Goal: Transaction & Acquisition: Download file/media

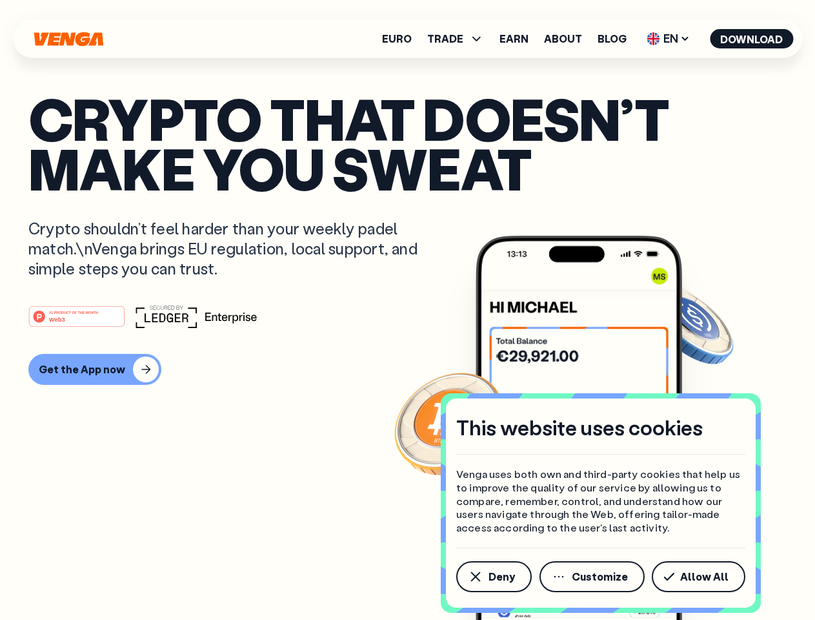
click at [407, 310] on div "#1 PRODUCT OF THE MONTH Web3" at bounding box center [407, 316] width 758 height 23
click at [493, 576] on span "Deny" at bounding box center [502, 576] width 26 height 10
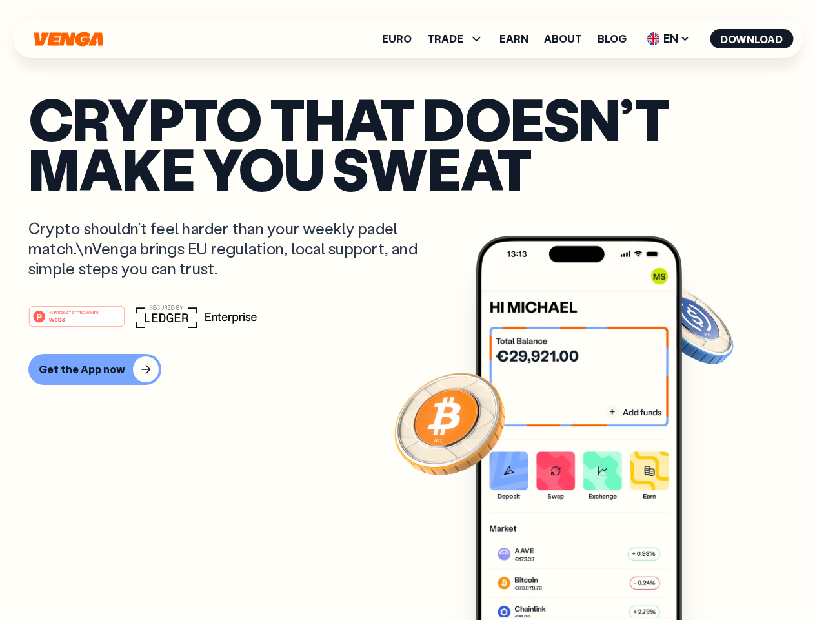
click at [593, 576] on img at bounding box center [579, 452] width 207 height 432
click at [701, 576] on article "Crypto that doesn’t make you sweat Crypto shouldn’t feel harder than your weekl…" at bounding box center [407, 336] width 758 height 484
click at [460, 39] on span "TRADE" at bounding box center [445, 39] width 36 height 10
click at [669, 39] on span "EN" at bounding box center [668, 38] width 52 height 21
click at [752, 39] on button "Download" at bounding box center [751, 38] width 83 height 19
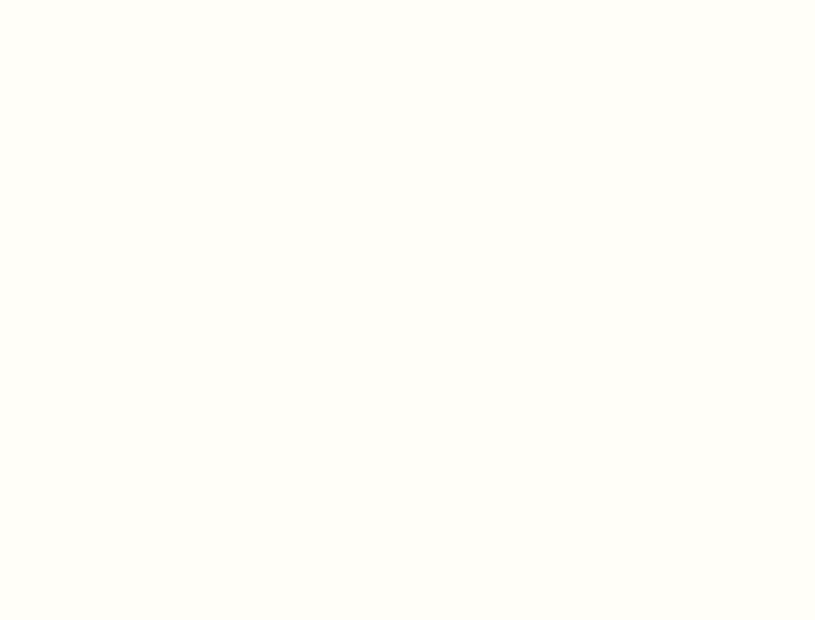
click at [93, 0] on html "This website uses cookies Venga uses both own and third-party cookies that help…" at bounding box center [407, 0] width 815 height 0
click at [79, 0] on html "This website uses cookies Venga uses both own and third-party cookies that help…" at bounding box center [407, 0] width 815 height 0
